Goal: Information Seeking & Learning: Learn about a topic

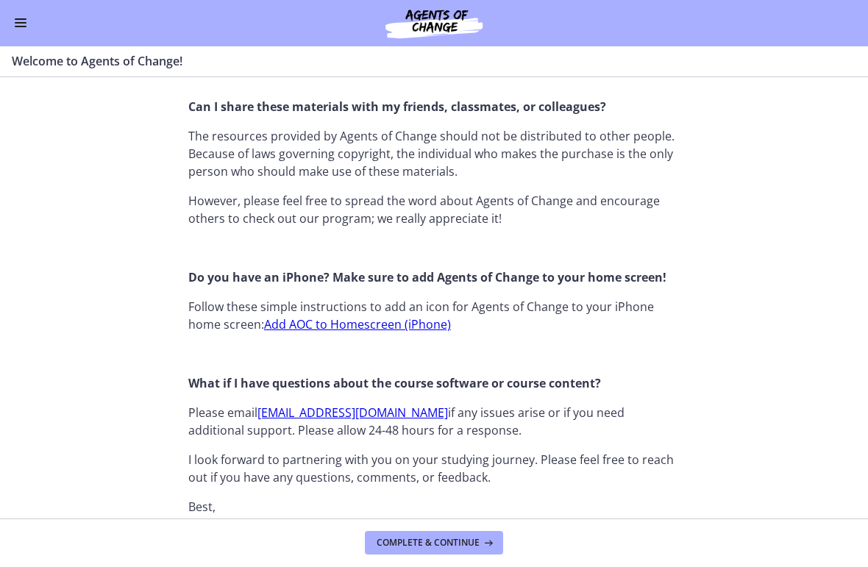
scroll to position [1361, 0]
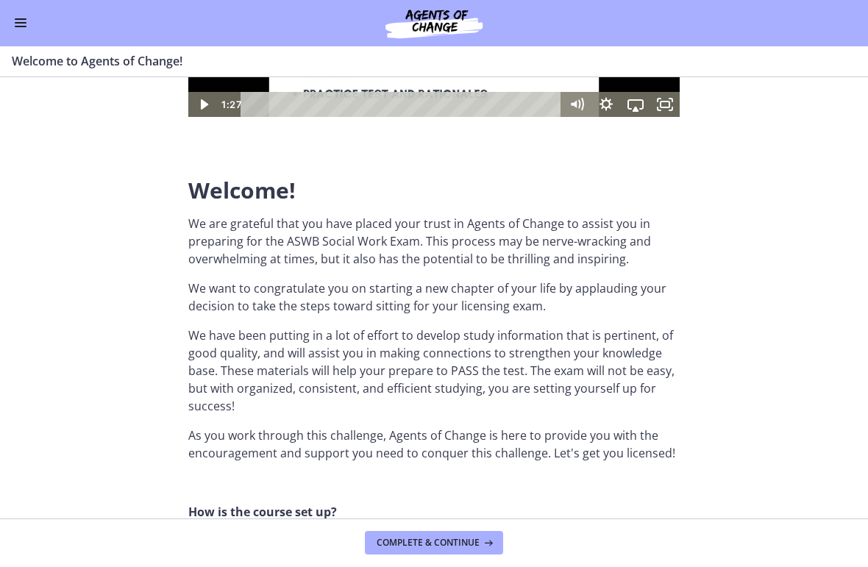
click at [23, 21] on button "Enable menu" at bounding box center [21, 24] width 18 height 18
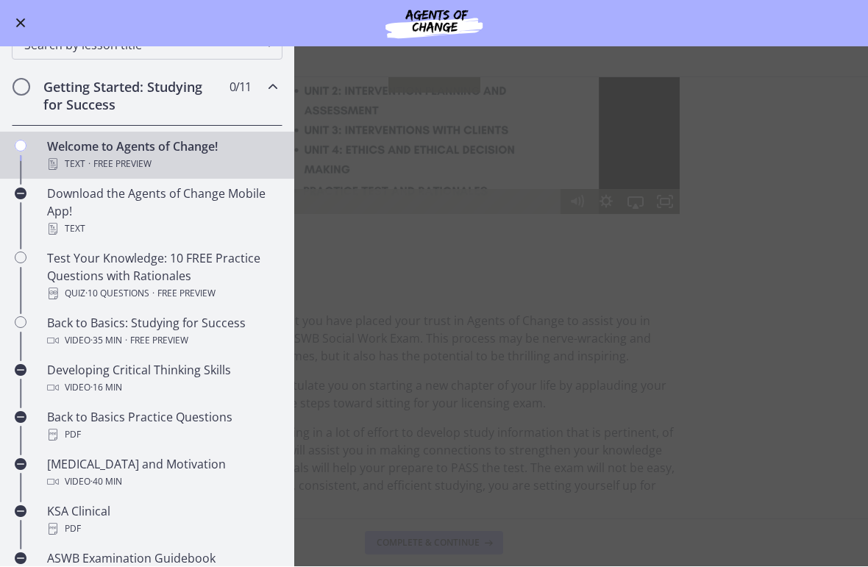
scroll to position [157, 0]
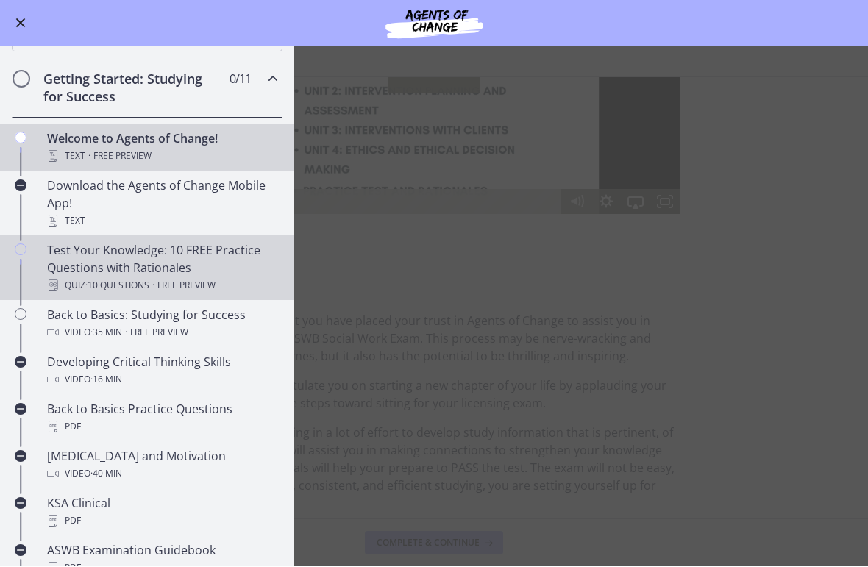
click at [73, 269] on div "Test Your Knowledge: 10 FREE Practice Questions with Rationales Quiz · 10 Quest…" at bounding box center [162, 268] width 230 height 53
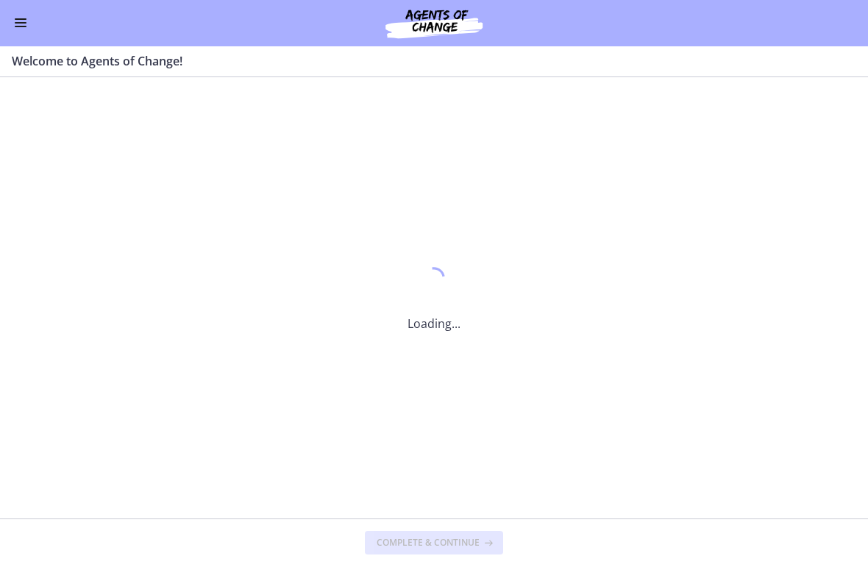
scroll to position [0, 0]
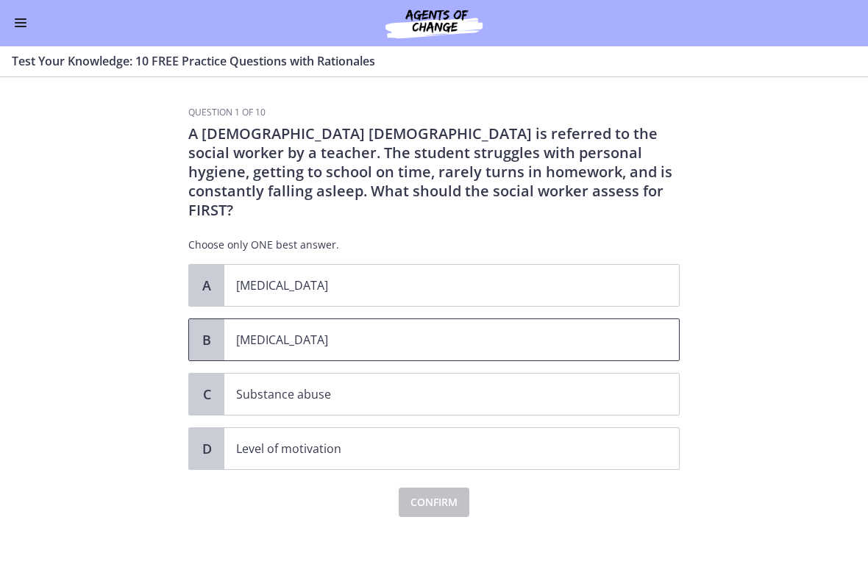
click at [344, 332] on p "[MEDICAL_DATA]" at bounding box center [437, 341] width 402 height 18
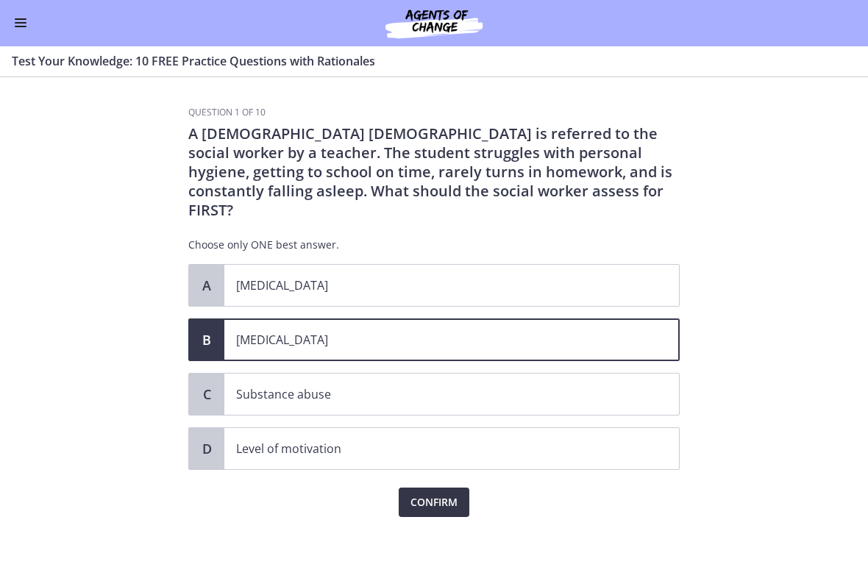
click at [421, 493] on button "Confirm" at bounding box center [434, 503] width 71 height 29
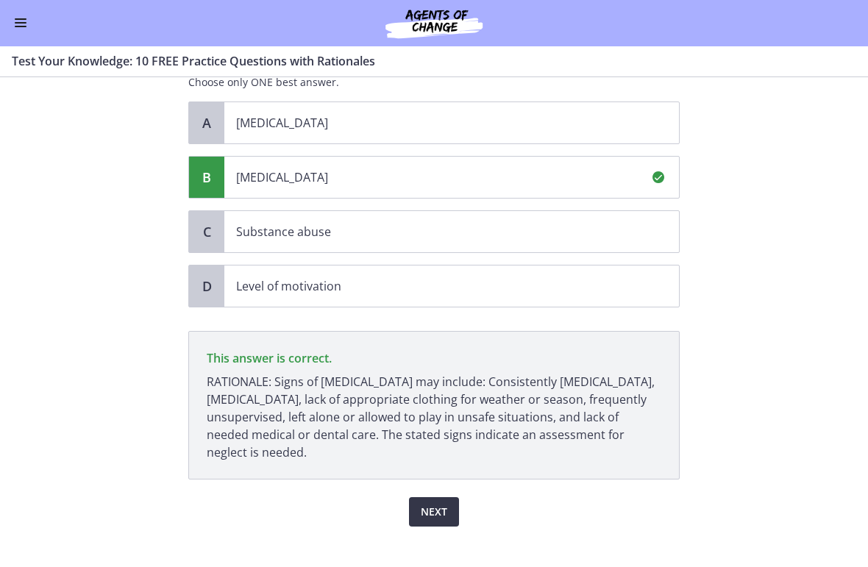
scroll to position [163, 0]
click at [437, 504] on span "Next" at bounding box center [434, 513] width 26 height 18
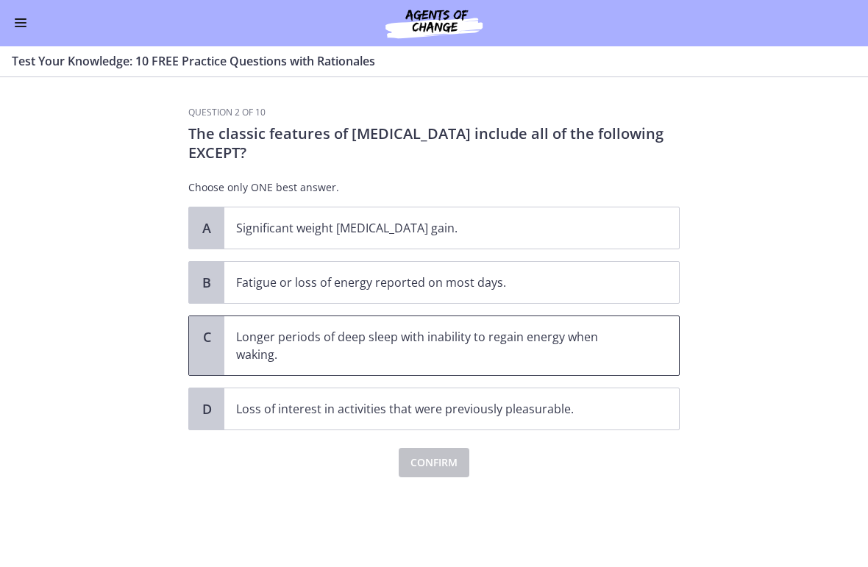
click at [517, 359] on p "Longer periods of deep sleep with inability to regain energy when waking." at bounding box center [437, 346] width 402 height 35
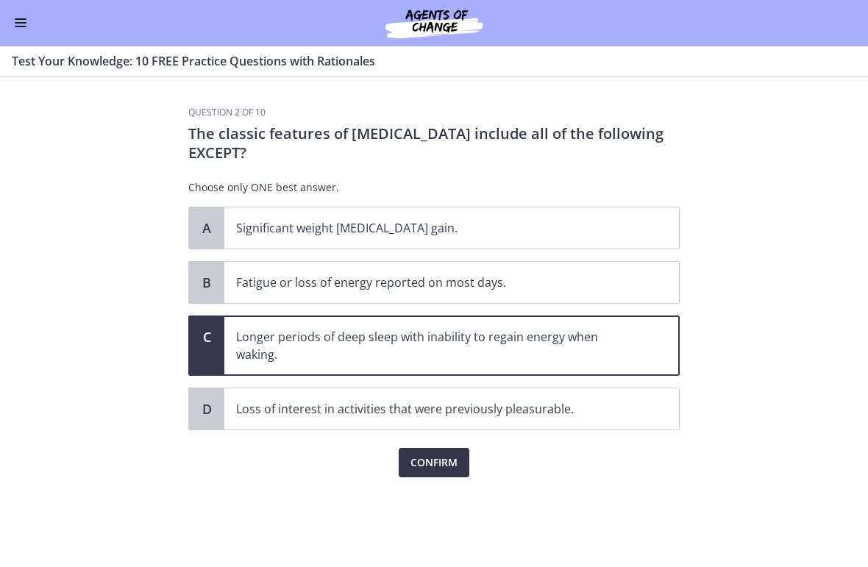
click at [447, 460] on span "Confirm" at bounding box center [434, 464] width 47 height 18
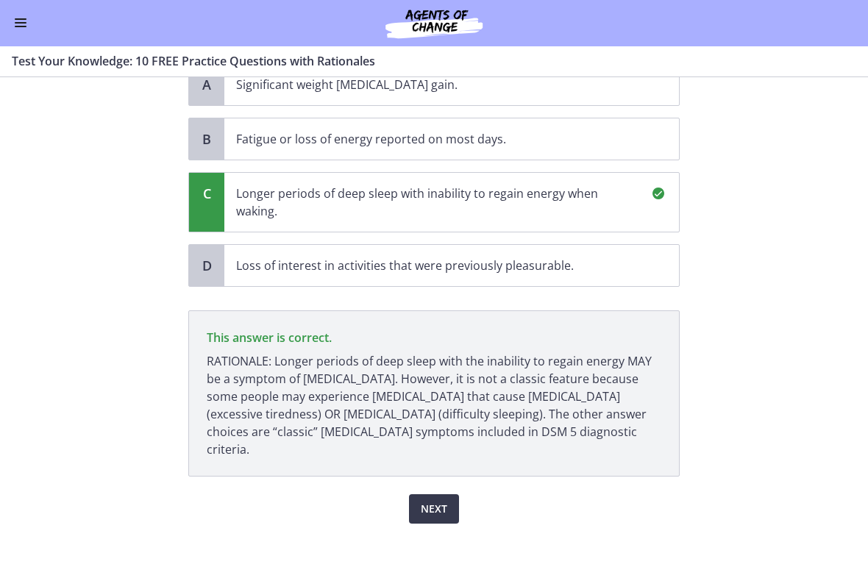
scroll to position [142, 0]
click at [443, 479] on div "Next" at bounding box center [434, 502] width 492 height 47
click at [445, 503] on span "Next" at bounding box center [434, 512] width 26 height 18
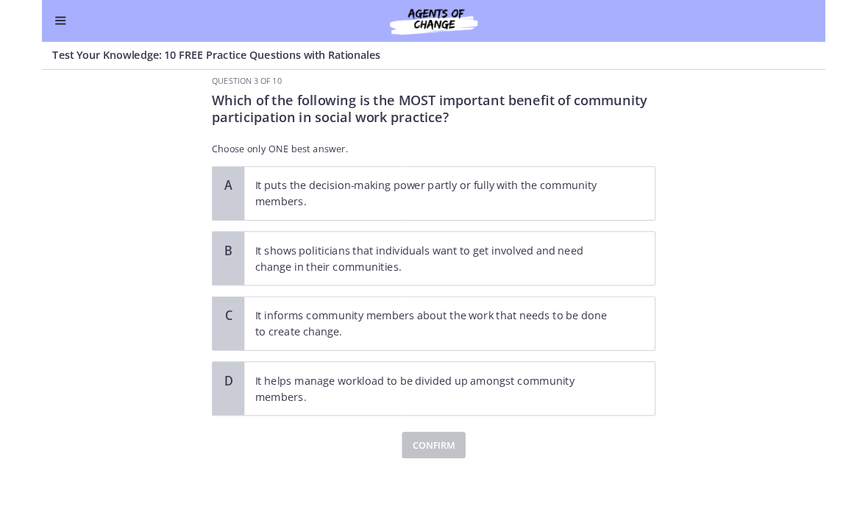
scroll to position [23, 0]
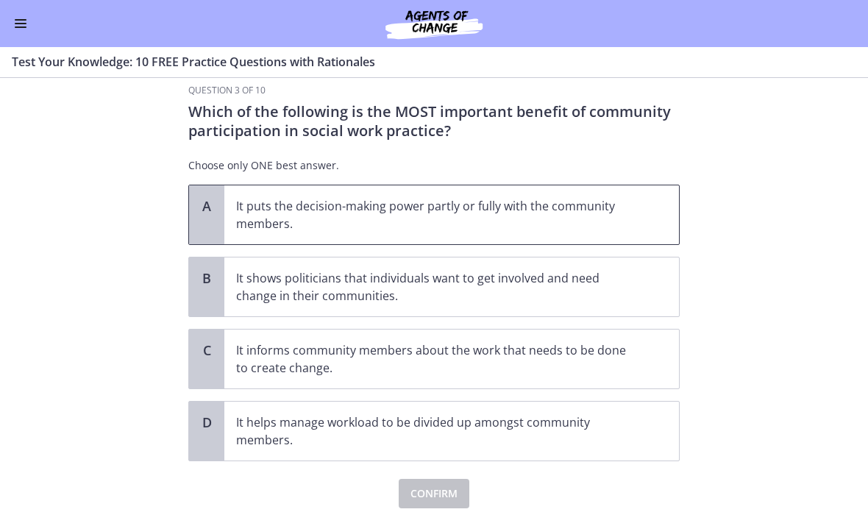
click at [486, 230] on p "It puts the decision-making power partly or fully with the community members." at bounding box center [437, 214] width 402 height 35
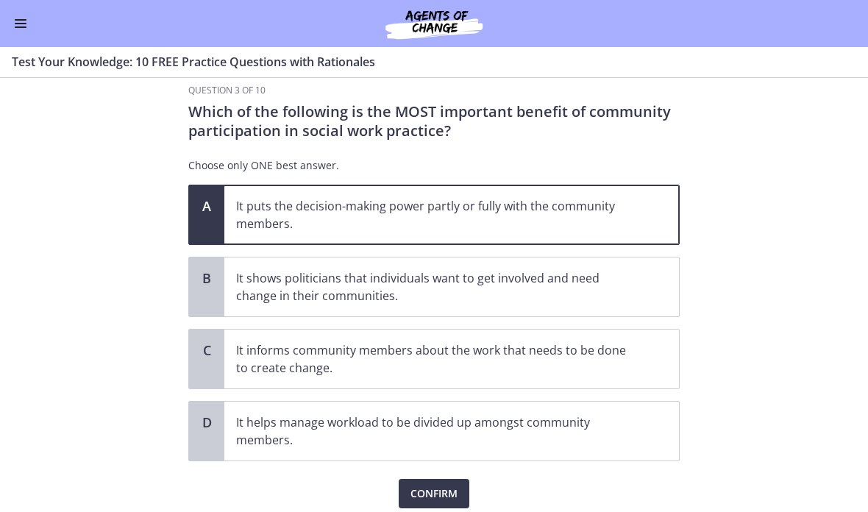
click at [455, 473] on div "Confirm" at bounding box center [434, 484] width 492 height 47
click at [436, 486] on span "Confirm" at bounding box center [434, 494] width 47 height 18
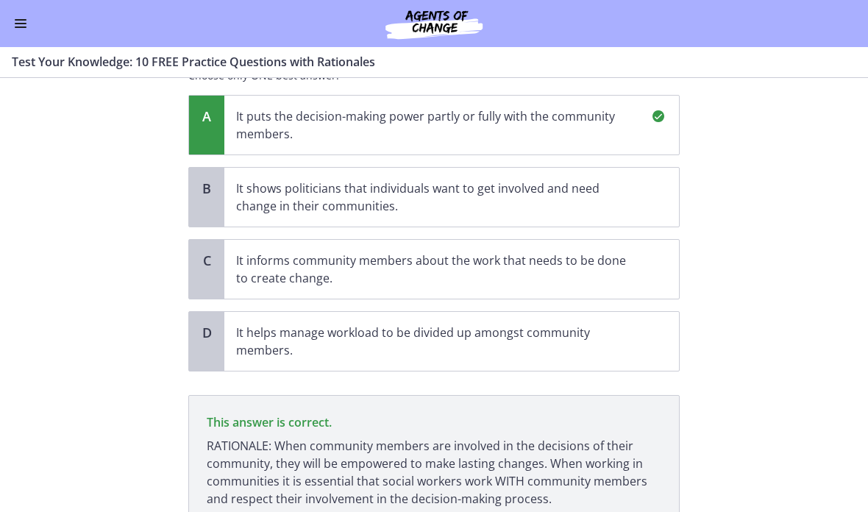
scroll to position [233, 0]
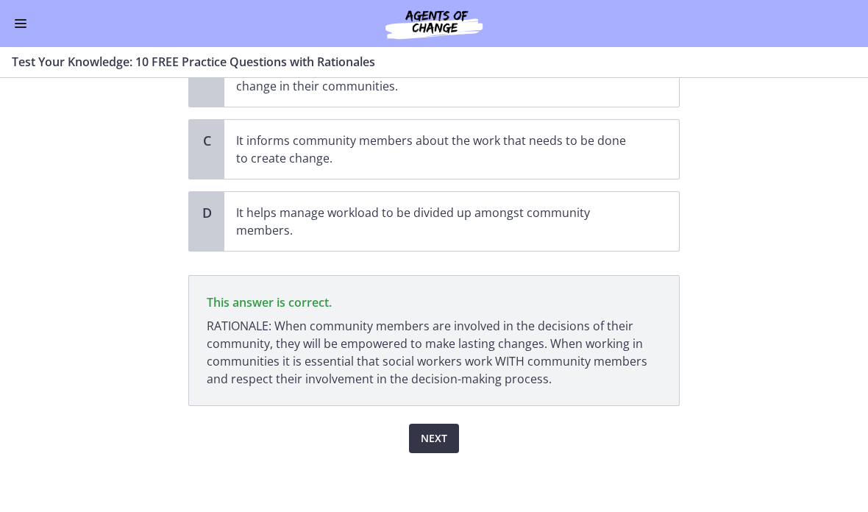
click at [433, 449] on button "Next" at bounding box center [434, 438] width 50 height 29
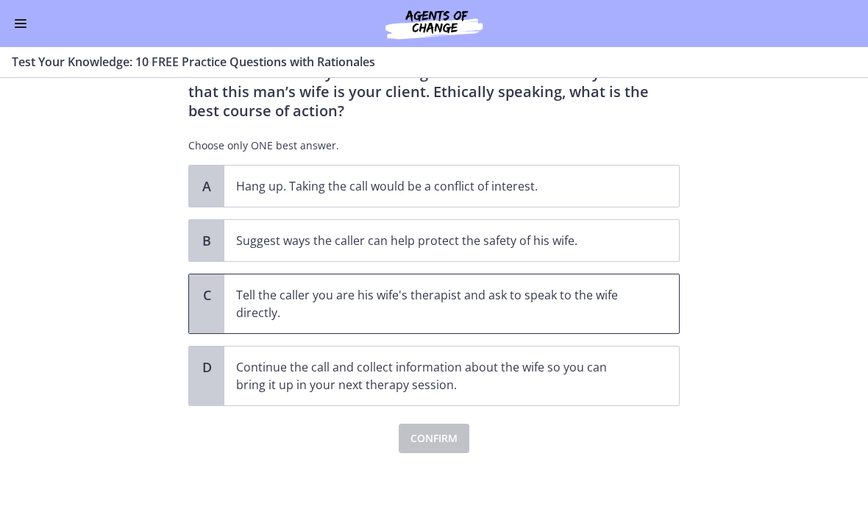
scroll to position [119, 0]
